Goal: Check status: Check status

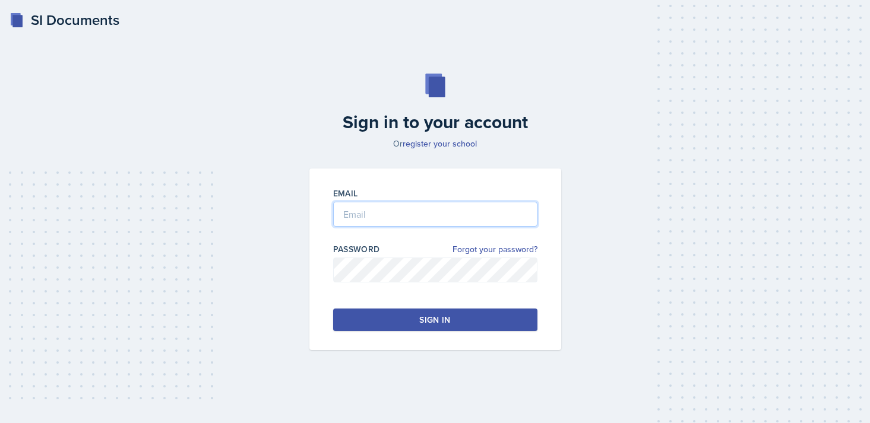
click at [381, 217] on input "email" at bounding box center [435, 214] width 204 height 25
type input "[EMAIL_ADDRESS][DOMAIN_NAME]"
click at [384, 317] on button "Sign in" at bounding box center [435, 320] width 204 height 23
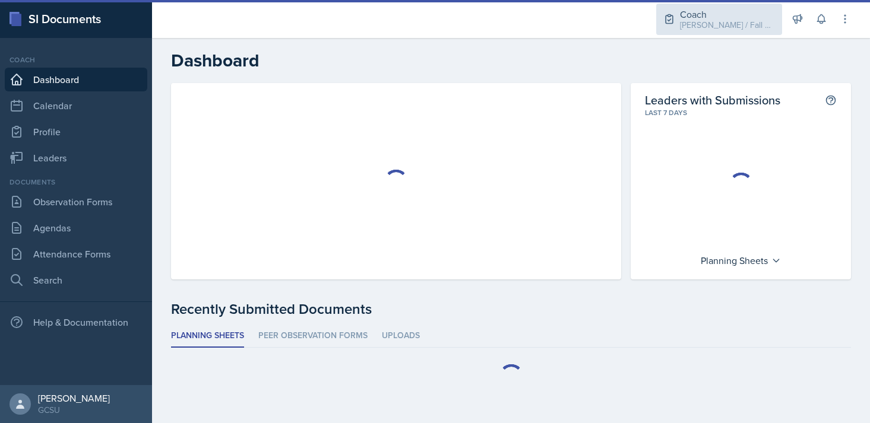
click at [749, 9] on div "Coach" at bounding box center [727, 14] width 95 height 14
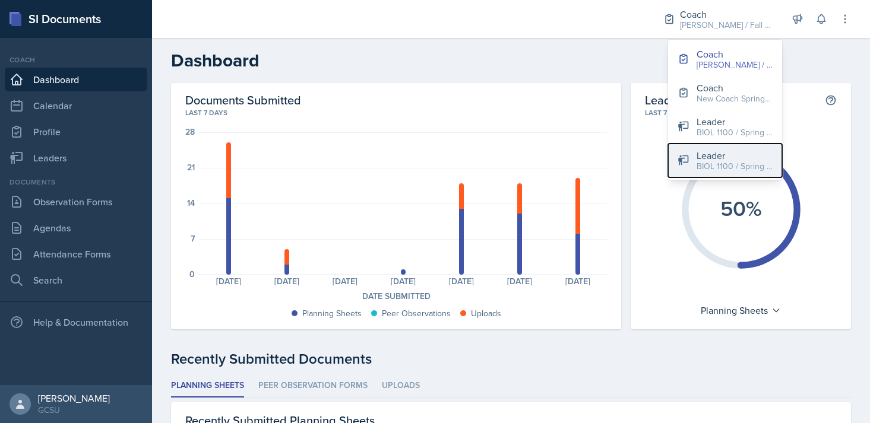
click at [720, 162] on div "BIOL 1100 / Spring 2025" at bounding box center [734, 166] width 76 height 12
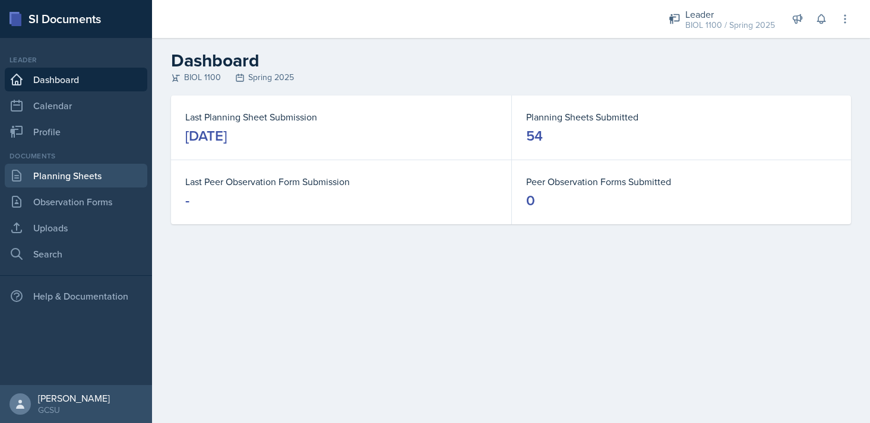
click at [41, 178] on link "Planning Sheets" at bounding box center [76, 176] width 142 height 24
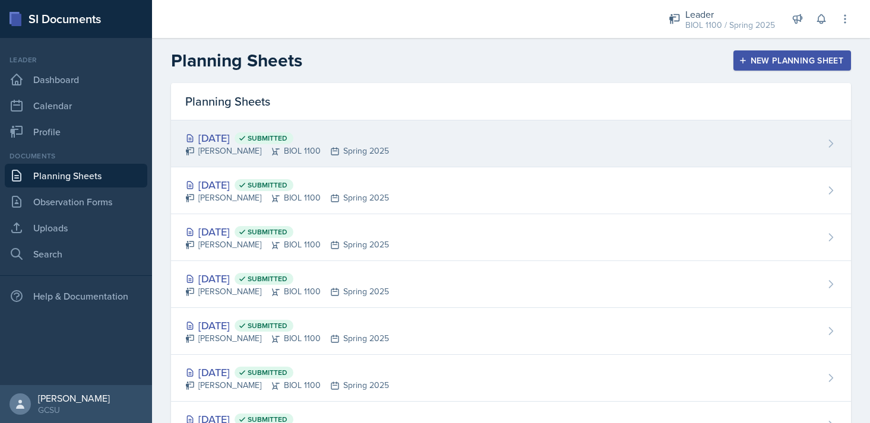
click at [414, 128] on div "[DATE] Submitted [PERSON_NAME] BIOL 1100 Spring 2025" at bounding box center [511, 144] width 680 height 47
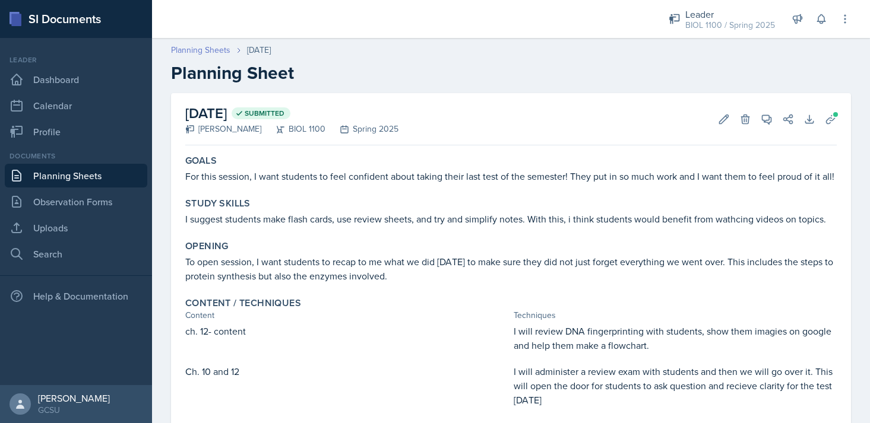
click at [207, 46] on link "Planning Sheets" at bounding box center [200, 50] width 59 height 12
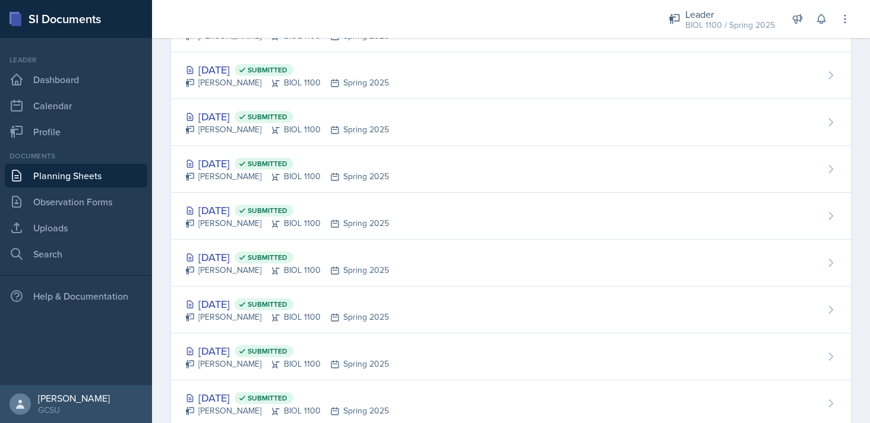
scroll to position [1075, 0]
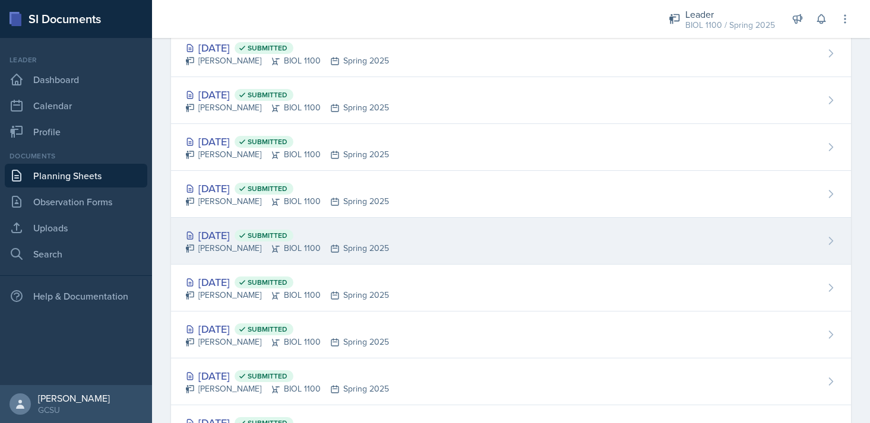
click at [364, 246] on div "[PERSON_NAME] BIOL 1100 Spring 2025" at bounding box center [287, 248] width 204 height 12
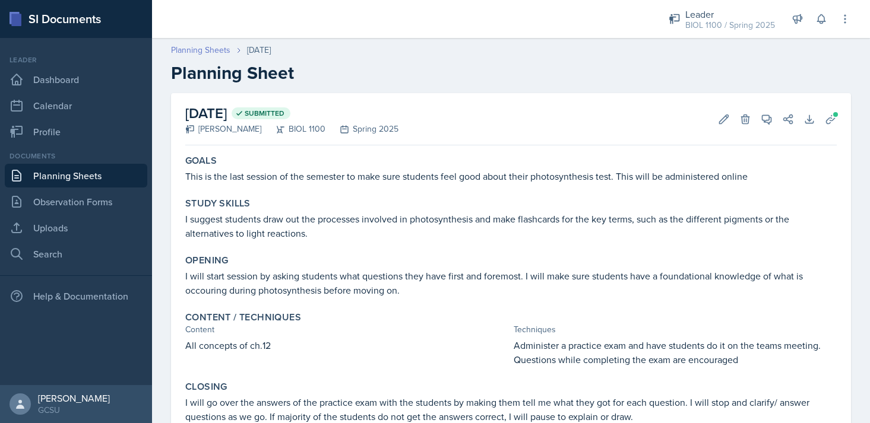
click at [219, 47] on link "Planning Sheets" at bounding box center [200, 50] width 59 height 12
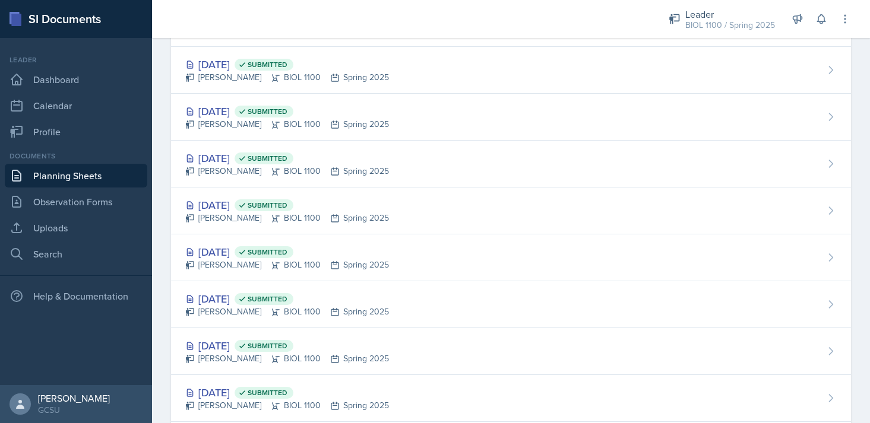
scroll to position [825, 0]
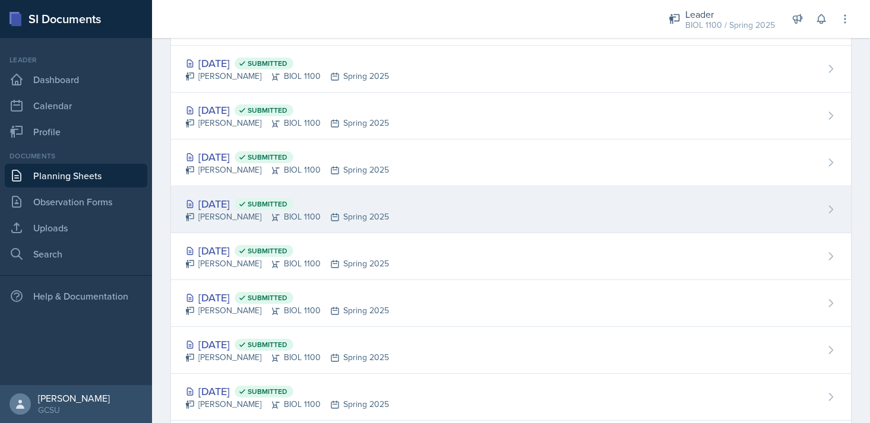
click at [446, 211] on div "[DATE] Submitted [PERSON_NAME] BIOL 1100 Spring 2025" at bounding box center [511, 209] width 680 height 47
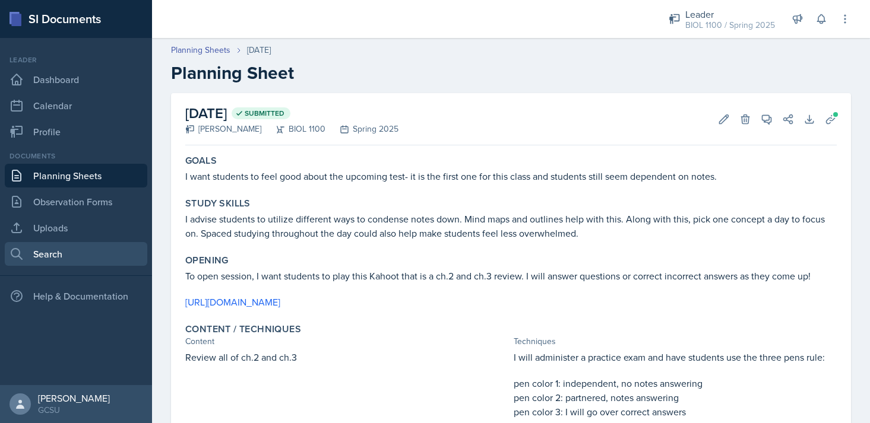
click at [69, 260] on link "Search" at bounding box center [76, 254] width 142 height 24
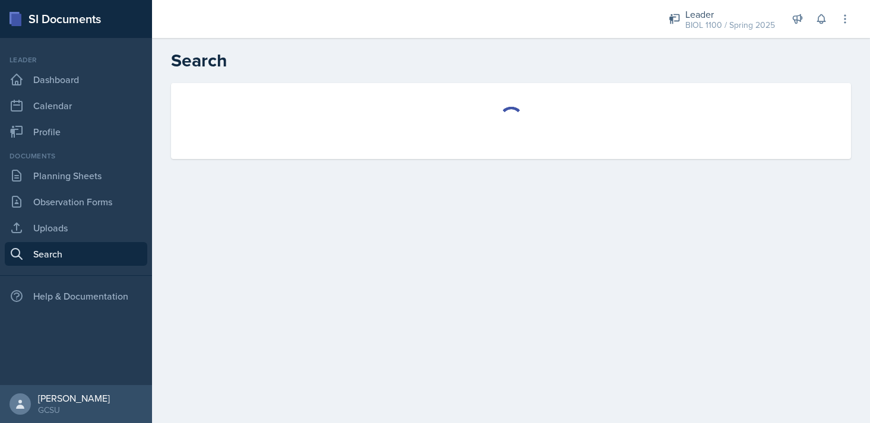
select select "all"
select select "1"
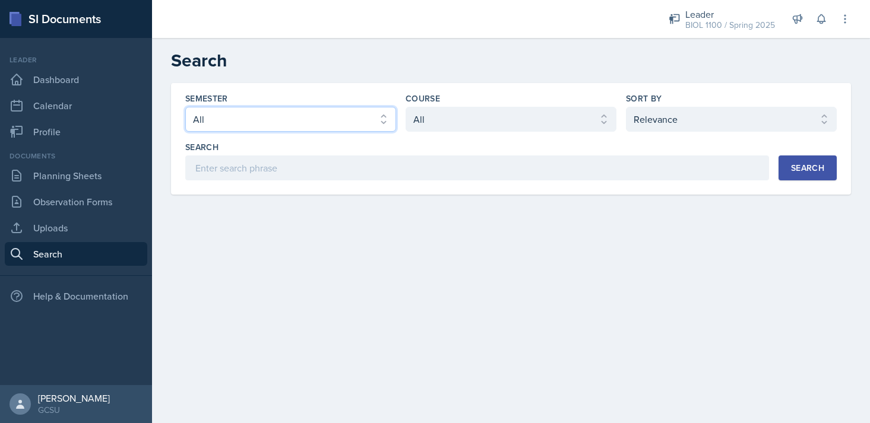
click at [259, 115] on select "Select semester All Fall 2025 Spring 2025 Fall 2024 Spring 2024 Fall 2023 Sprin…" at bounding box center [290, 119] width 211 height 25
select select "838c426c-7ba8-4b05-94c8-22f19dd4c5cc"
click at [185, 107] on select "Select semester All Fall 2025 Spring 2025 Fall 2024 Spring 2024 Fall 2023 Sprin…" at bounding box center [290, 119] width 211 height 25
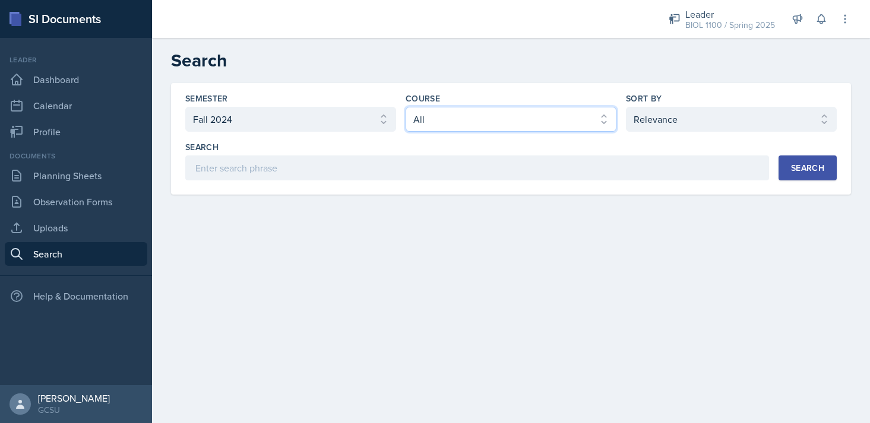
click at [423, 125] on select "Select course All ACCT 3101 ACCT 3102 ASTR 1000 BIOL 1100 BIOL 1107 BIOL 1108 B…" at bounding box center [510, 119] width 211 height 25
select select "36541d13-729a-45ef-a9cb-922687840166"
click at [405, 107] on select "Select course All ACCT 3101 ACCT 3102 ASTR 1000 BIOL 1100 BIOL 1107 BIOL 1108 B…" at bounding box center [510, 119] width 211 height 25
click at [804, 170] on div "Search" at bounding box center [807, 167] width 33 height 9
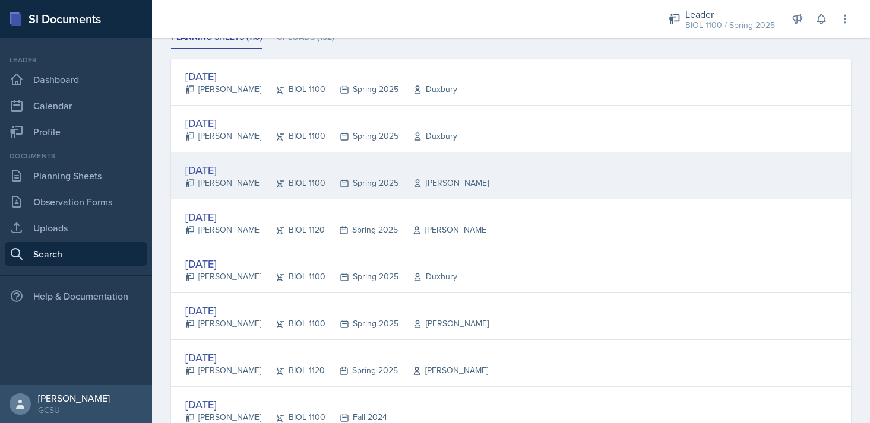
scroll to position [180, 0]
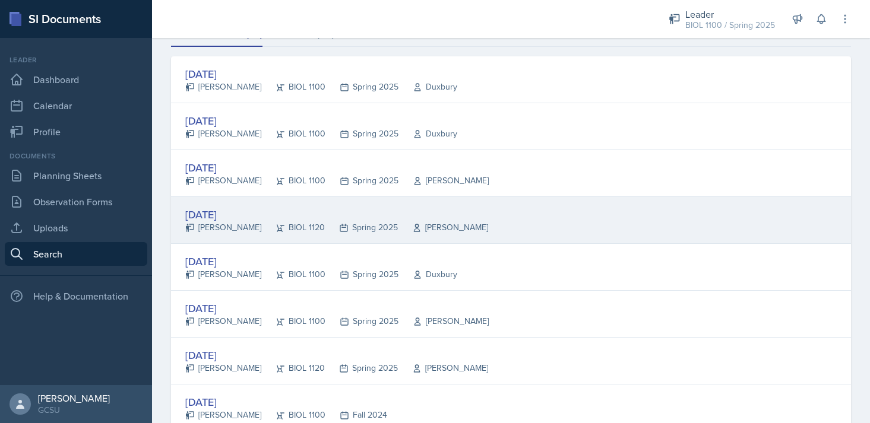
click at [327, 219] on div "[DATE]" at bounding box center [336, 215] width 303 height 16
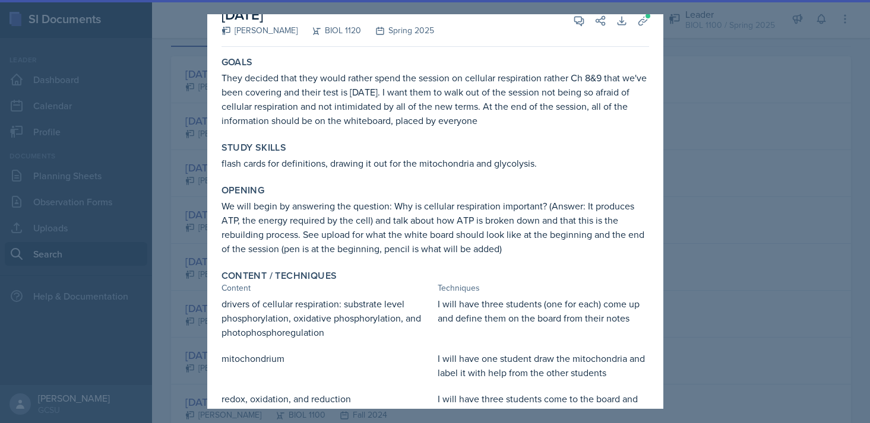
scroll to position [0, 0]
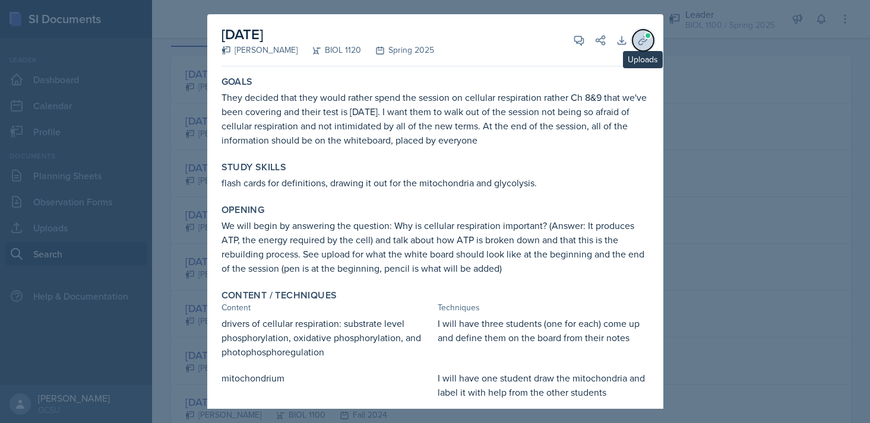
click at [648, 43] on icon at bounding box center [643, 40] width 12 height 12
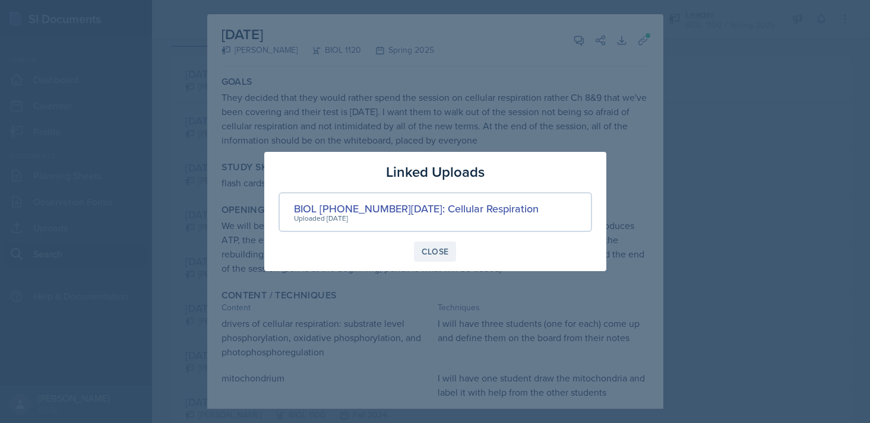
click at [452, 256] on button "Close" at bounding box center [435, 252] width 43 height 20
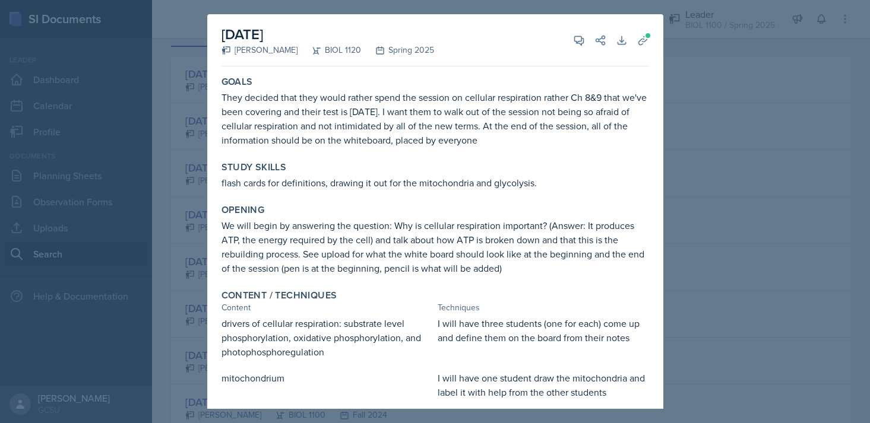
click at [807, 246] on div at bounding box center [435, 211] width 870 height 423
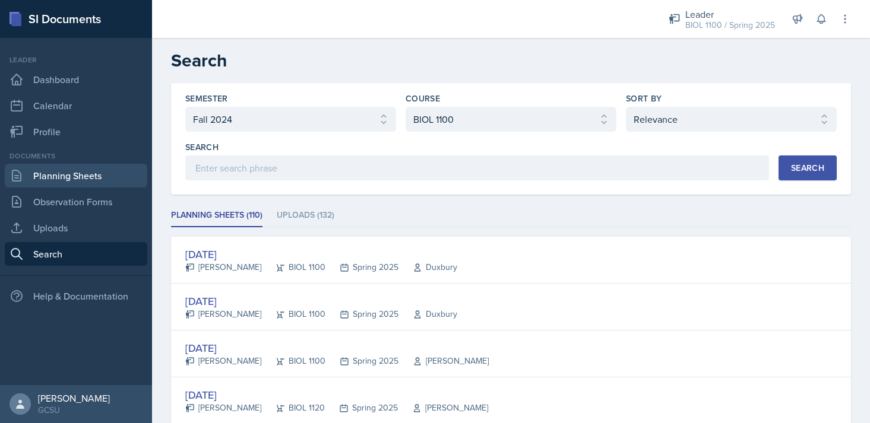
click at [85, 183] on link "Planning Sheets" at bounding box center [76, 176] width 142 height 24
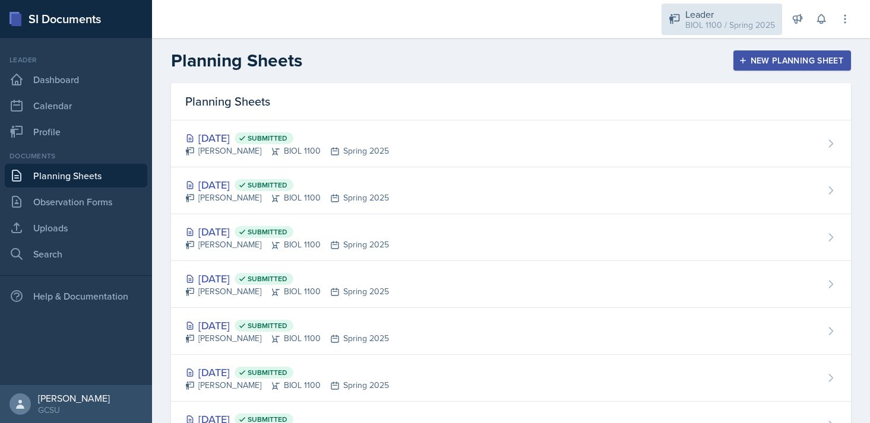
click at [698, 25] on div "BIOL 1100 / Spring 2025" at bounding box center [730, 25] width 90 height 12
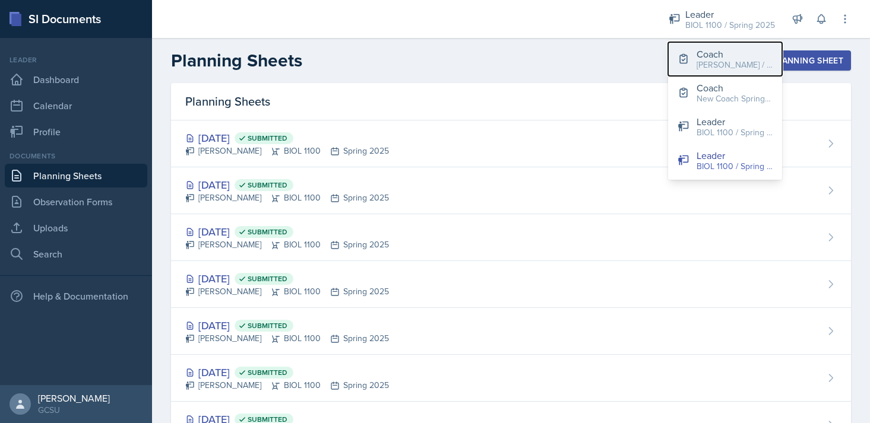
click at [702, 61] on div "[PERSON_NAME] / Fall 2025" at bounding box center [734, 65] width 76 height 12
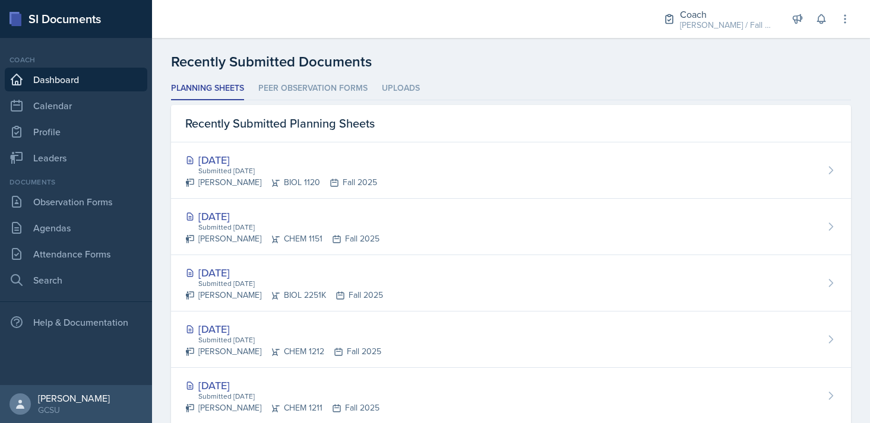
scroll to position [296, 0]
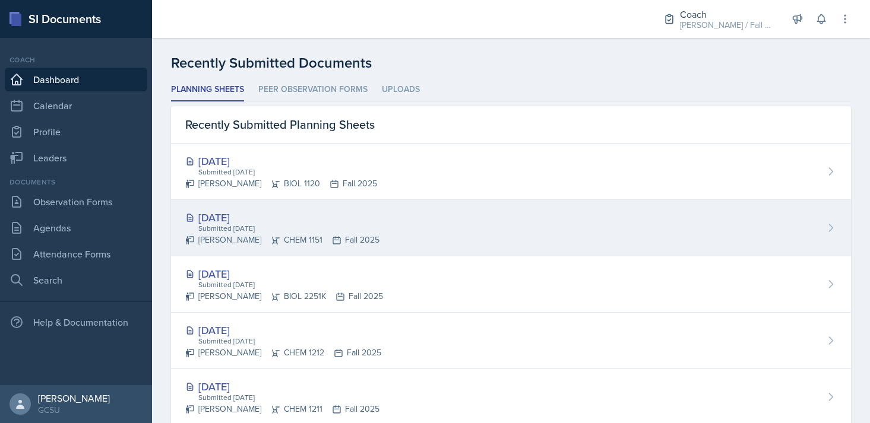
click at [496, 210] on div "[DATE] Submitted [DATE] Odeya Atar CHEM 1151 Fall 2025" at bounding box center [511, 228] width 680 height 56
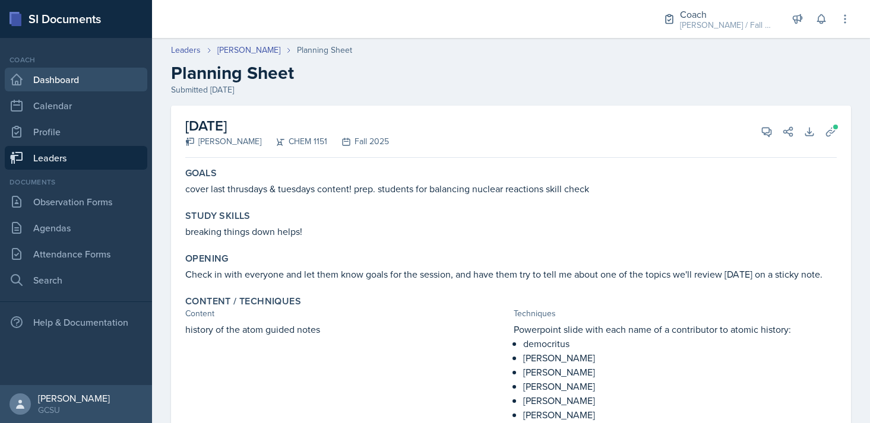
click at [83, 76] on link "Dashboard" at bounding box center [76, 80] width 142 height 24
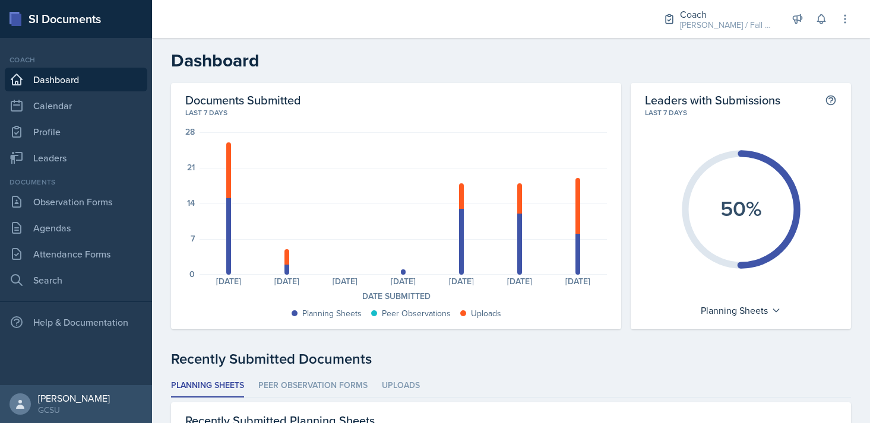
click at [473, 364] on div "Recently Submitted Documents" at bounding box center [511, 358] width 680 height 21
